Goal: Task Accomplishment & Management: Manage account settings

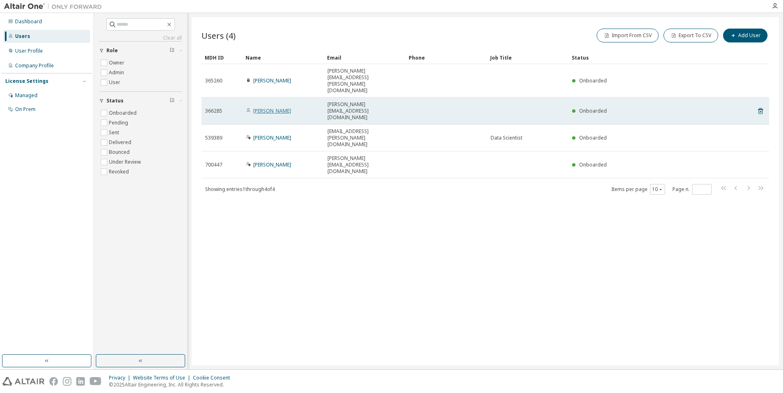
click at [279, 107] on link "Rafael Rafael" at bounding box center [272, 110] width 38 height 7
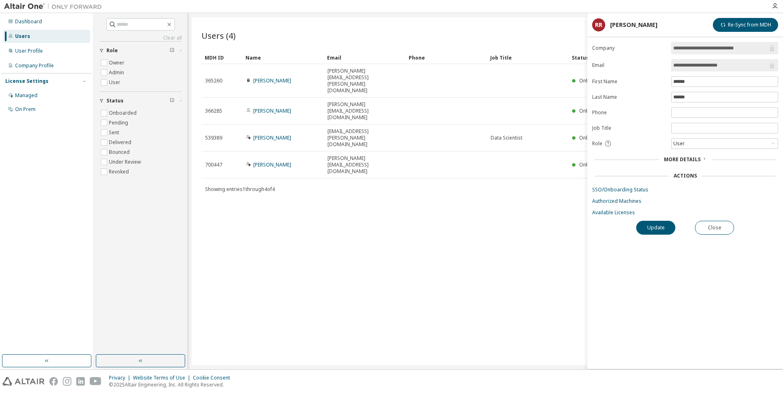
click at [688, 159] on span "More Details" at bounding box center [682, 159] width 37 height 7
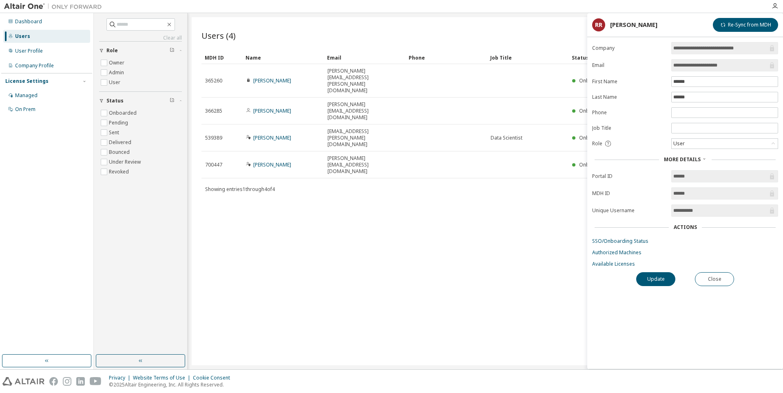
click at [687, 158] on span "More Details" at bounding box center [682, 159] width 37 height 7
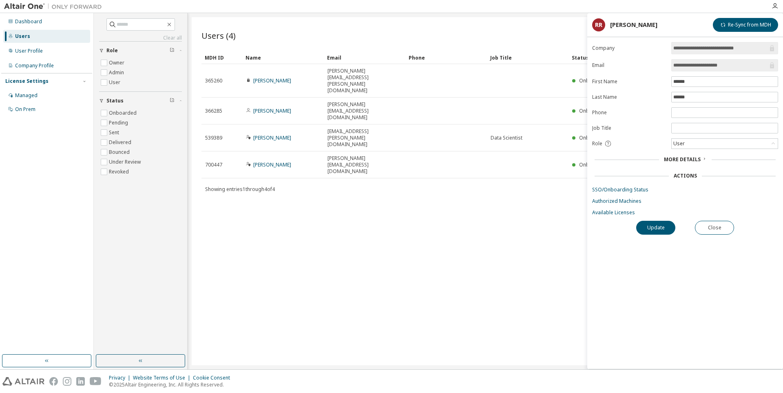
click at [339, 200] on div "Users (4) Import From CSV Export To CSV Add User Clear Load Save Save As Field …" at bounding box center [485, 191] width 587 height 348
click at [715, 230] on button "Close" at bounding box center [714, 228] width 39 height 14
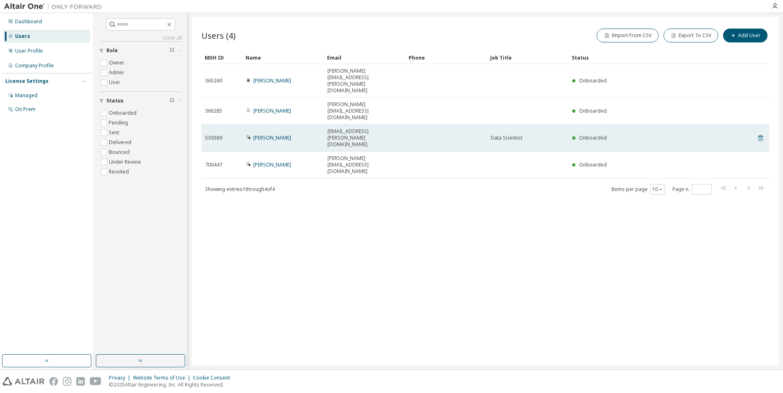
click at [759, 133] on icon at bounding box center [760, 138] width 7 height 10
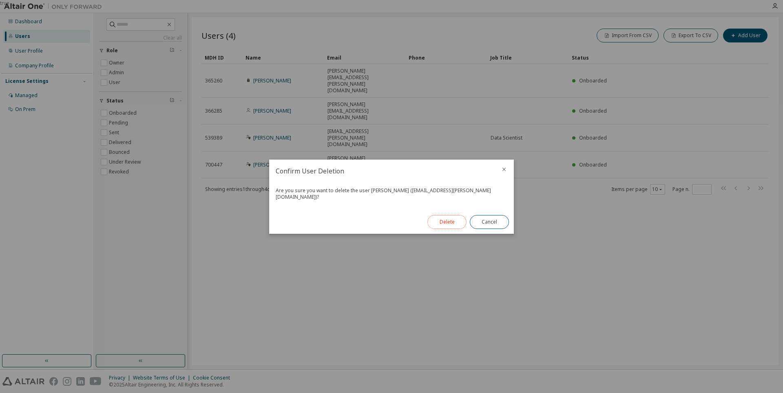
click at [452, 217] on button "Delete" at bounding box center [446, 222] width 39 height 14
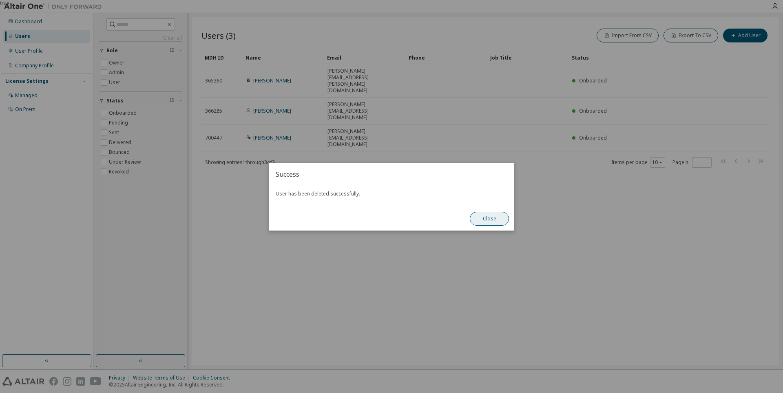
click at [477, 222] on button "Close" at bounding box center [489, 219] width 39 height 14
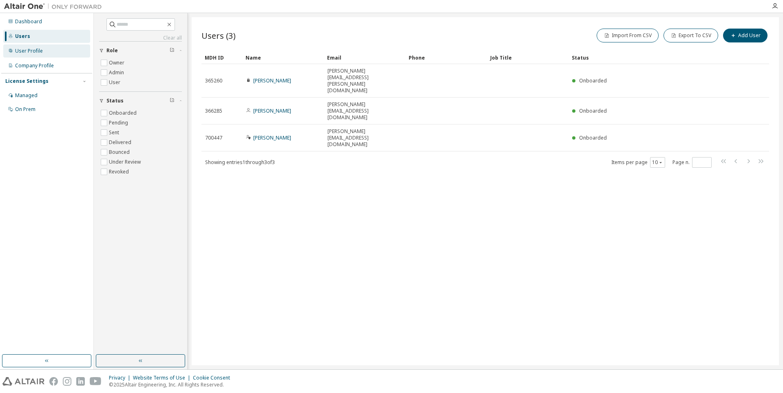
click at [45, 50] on div "User Profile" at bounding box center [46, 50] width 87 height 13
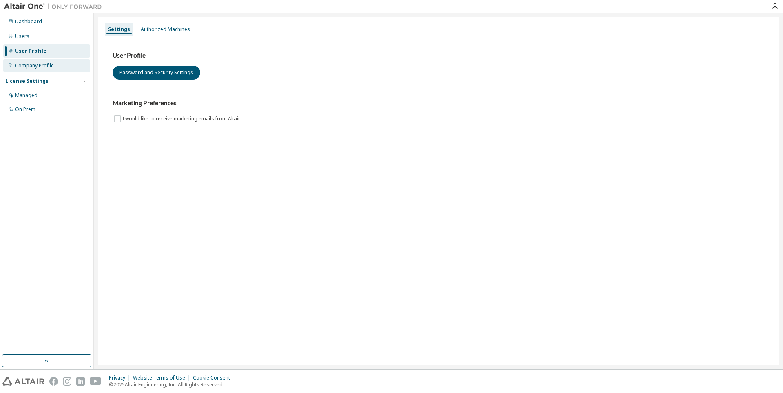
click at [48, 62] on div "Company Profile" at bounding box center [34, 65] width 39 height 7
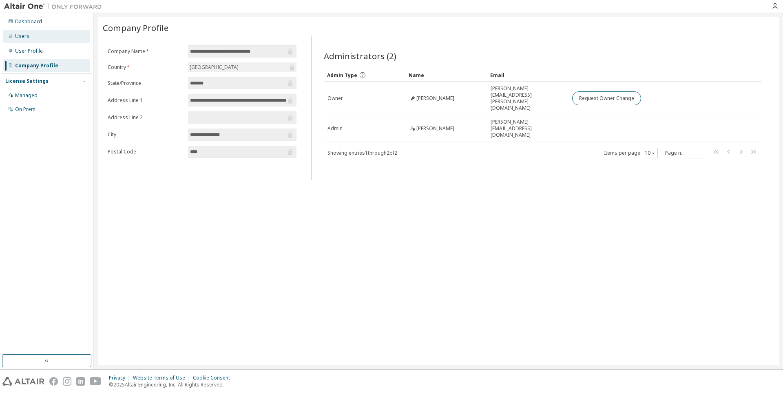
click at [43, 35] on div "Users" at bounding box center [46, 36] width 87 height 13
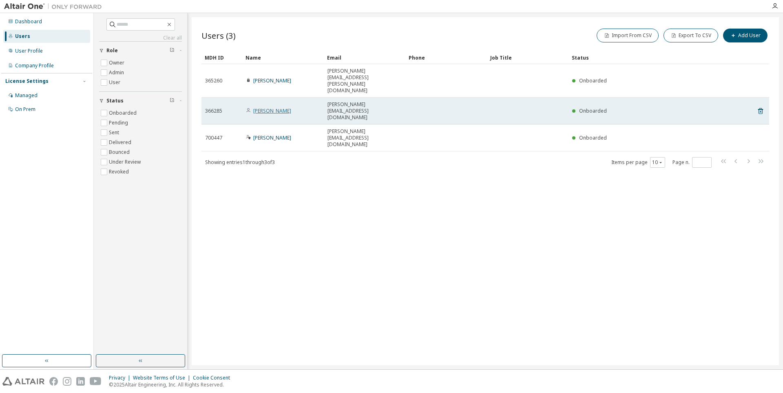
click at [270, 107] on link "Rafael Rafael" at bounding box center [272, 110] width 38 height 7
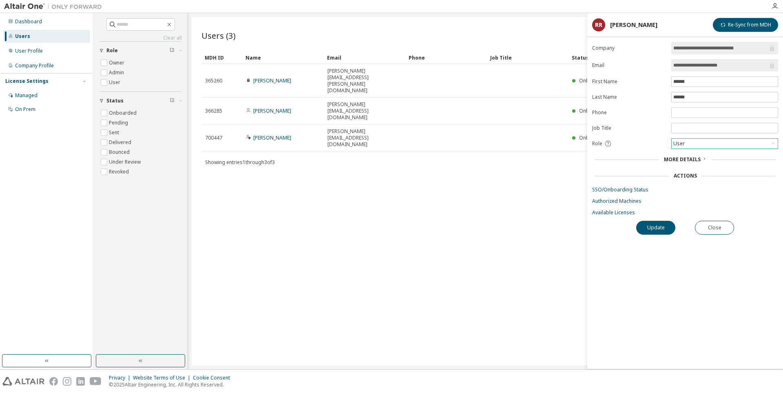
click at [702, 139] on div "User" at bounding box center [725, 144] width 106 height 10
click at [696, 155] on li "Admin" at bounding box center [724, 154] width 104 height 11
click at [662, 225] on button "Update" at bounding box center [655, 228] width 39 height 14
click at [458, 215] on div "Users (3) Import From CSV Export To CSV Add User Clear Load Save Save As Field …" at bounding box center [485, 191] width 587 height 348
click at [718, 228] on button "Close" at bounding box center [714, 228] width 39 height 14
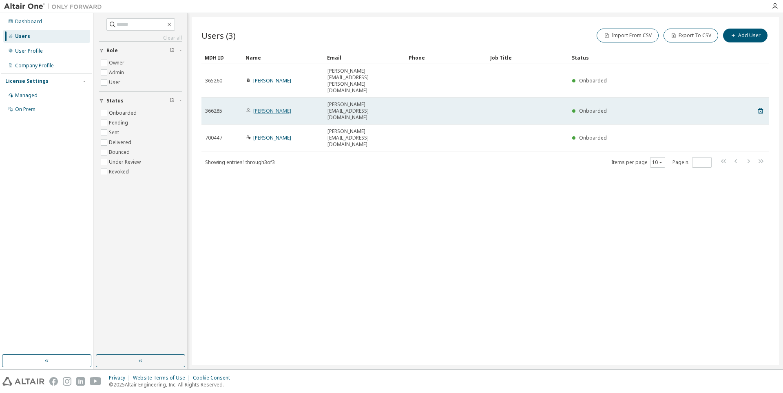
click at [257, 107] on link "Rafael Rafael" at bounding box center [272, 110] width 38 height 7
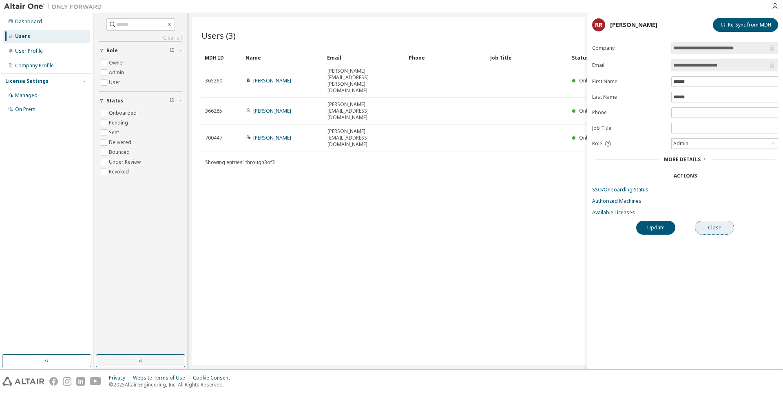
click at [717, 232] on button "Close" at bounding box center [714, 228] width 39 height 14
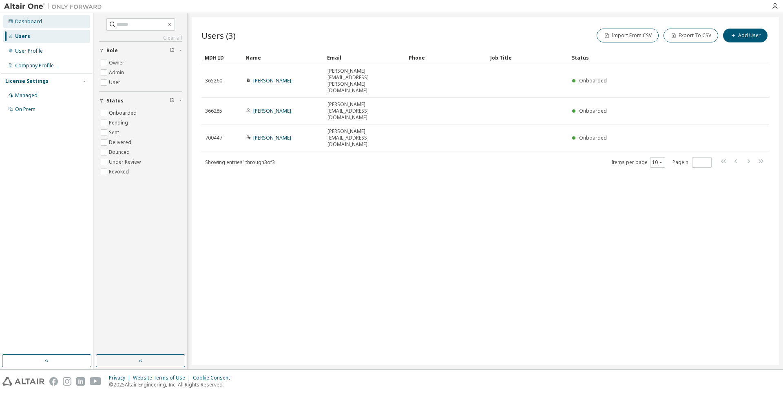
click at [58, 25] on div "Dashboard" at bounding box center [46, 21] width 87 height 13
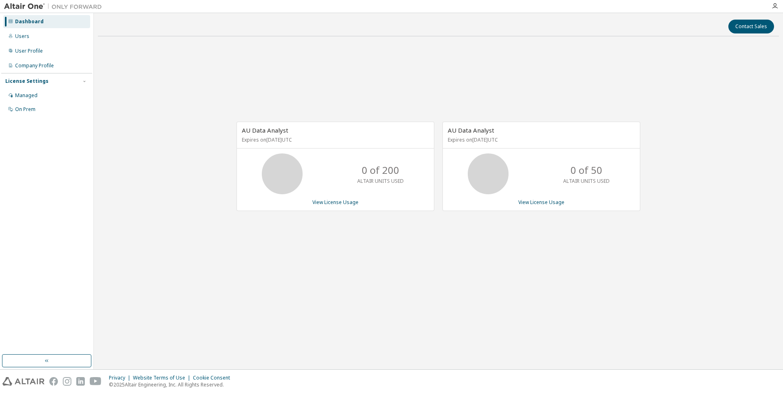
click at [33, 3] on img at bounding box center [55, 6] width 102 height 8
click at [553, 203] on link "View License Usage" at bounding box center [541, 202] width 46 height 7
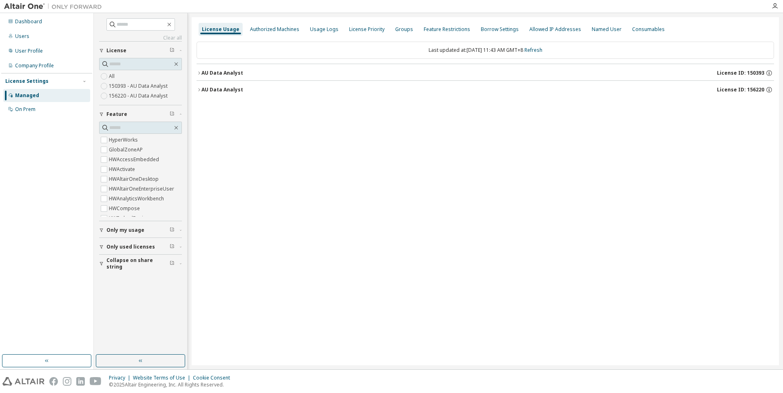
click at [203, 71] on div "AU Data Analyst" at bounding box center [222, 73] width 42 height 7
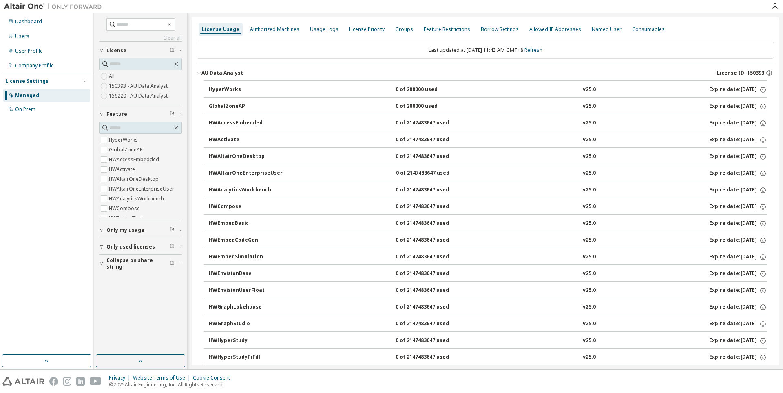
click at [209, 74] on div "AU Data Analyst" at bounding box center [222, 73] width 42 height 7
